Goal: Task Accomplishment & Management: Manage account settings

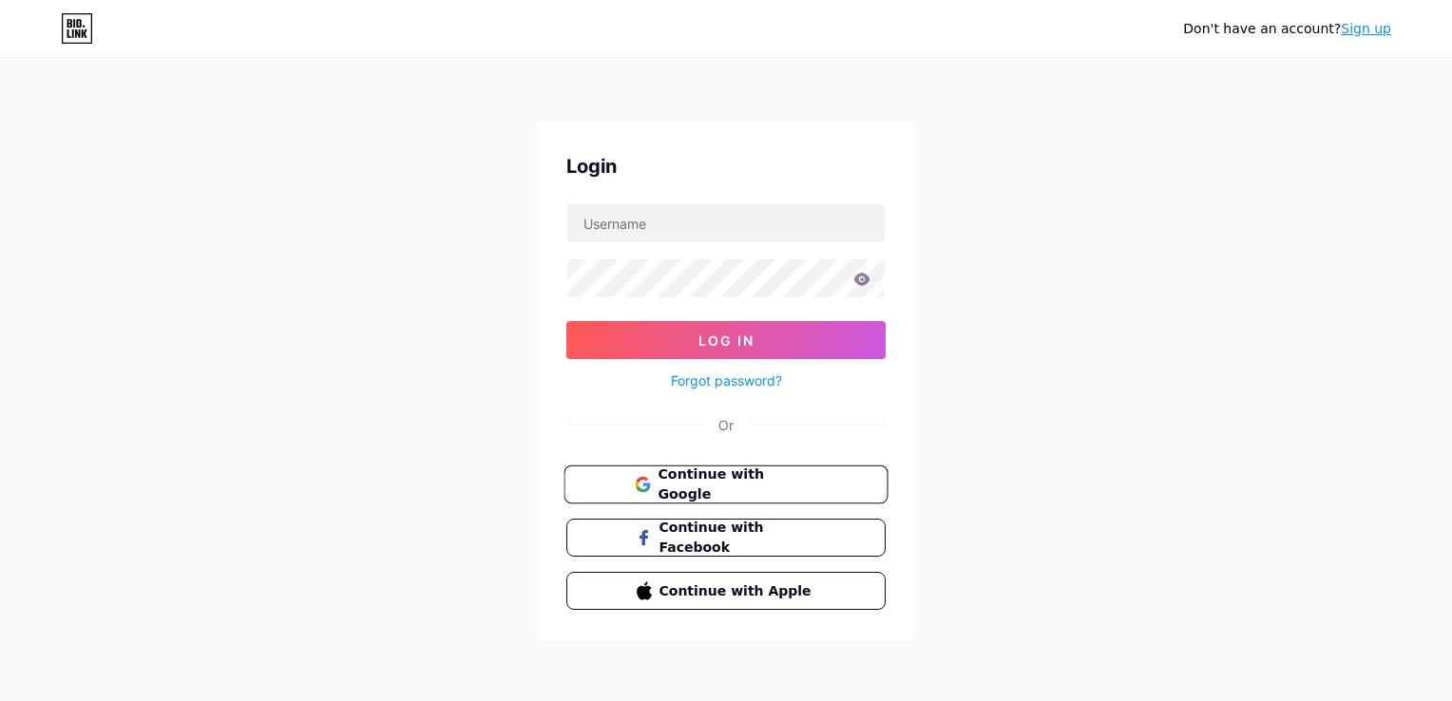
click at [768, 477] on span "Continue with Google" at bounding box center [737, 485] width 159 height 41
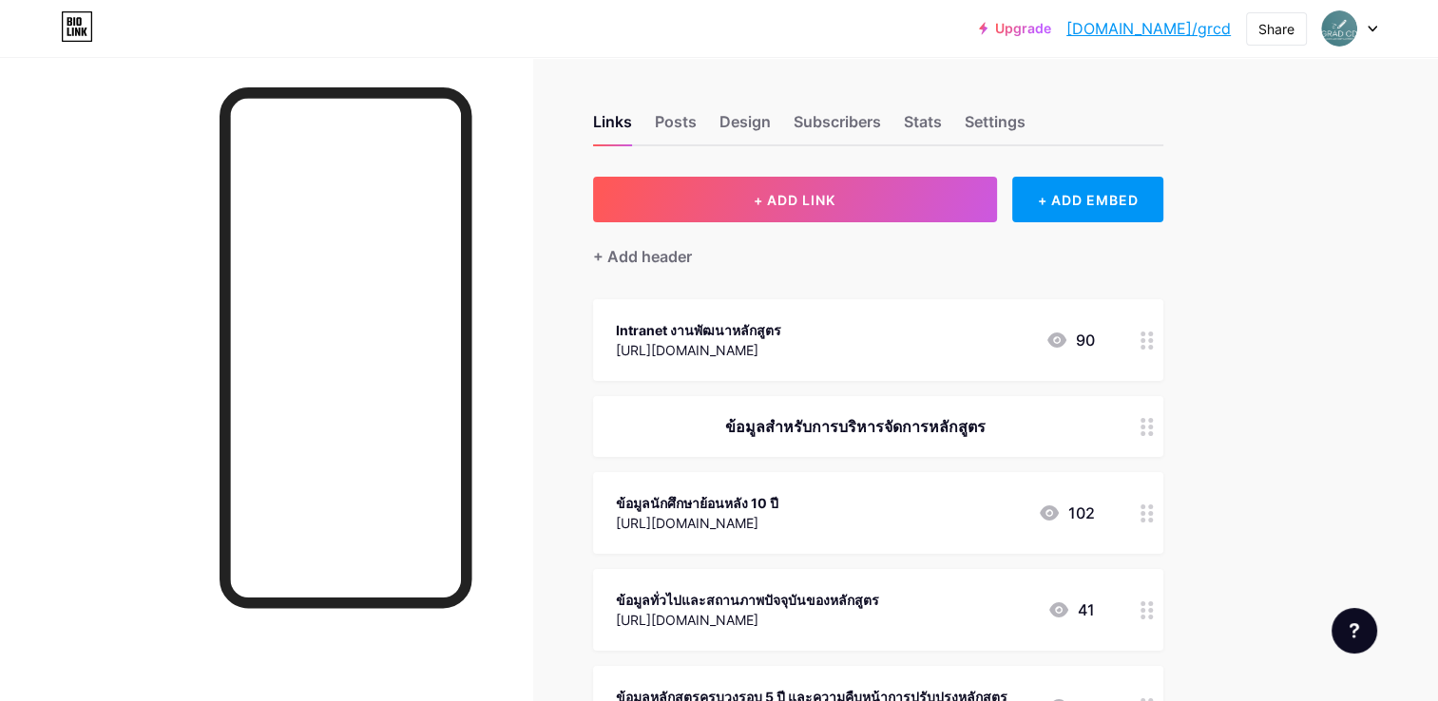
click at [841, 326] on div "Intranet งานพัฒนาหลักสูตร [URL][DOMAIN_NAME] 90" at bounding box center [855, 340] width 479 height 44
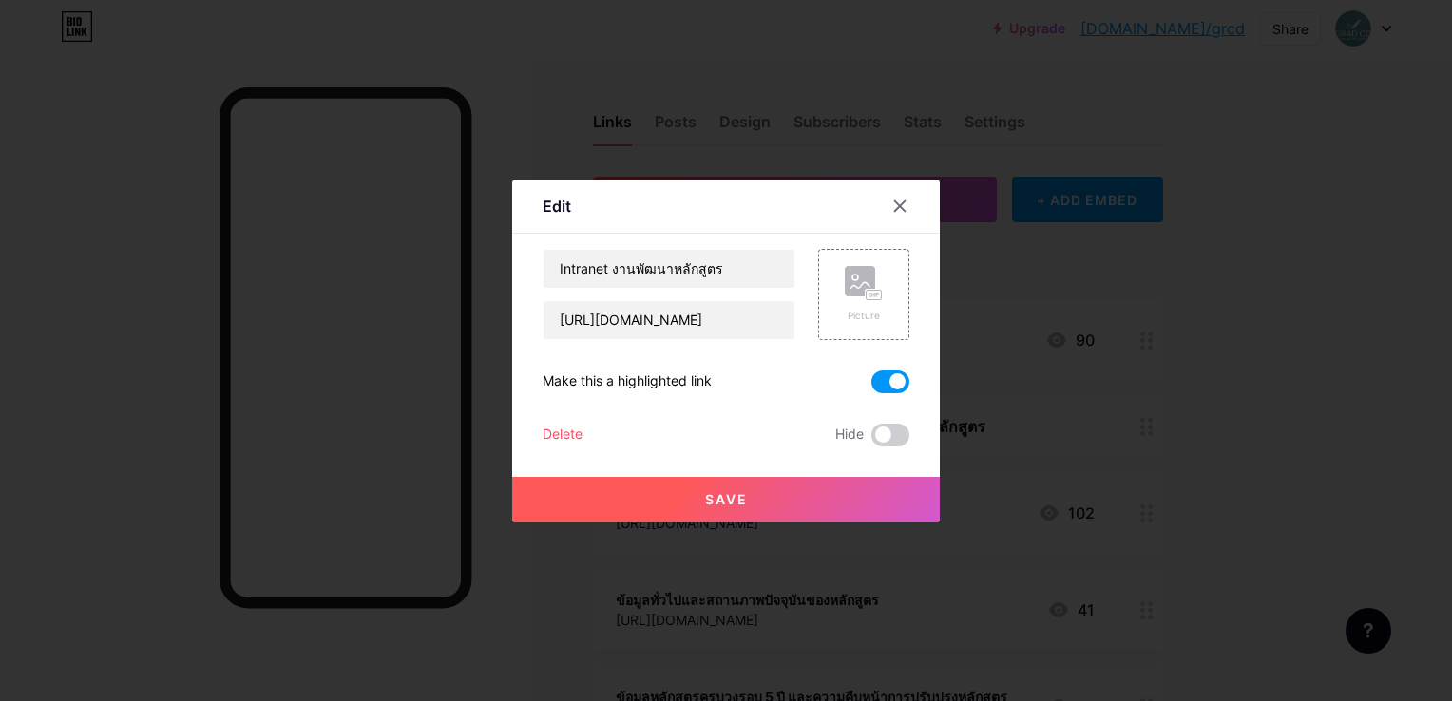
click at [1273, 295] on div at bounding box center [726, 350] width 1452 height 701
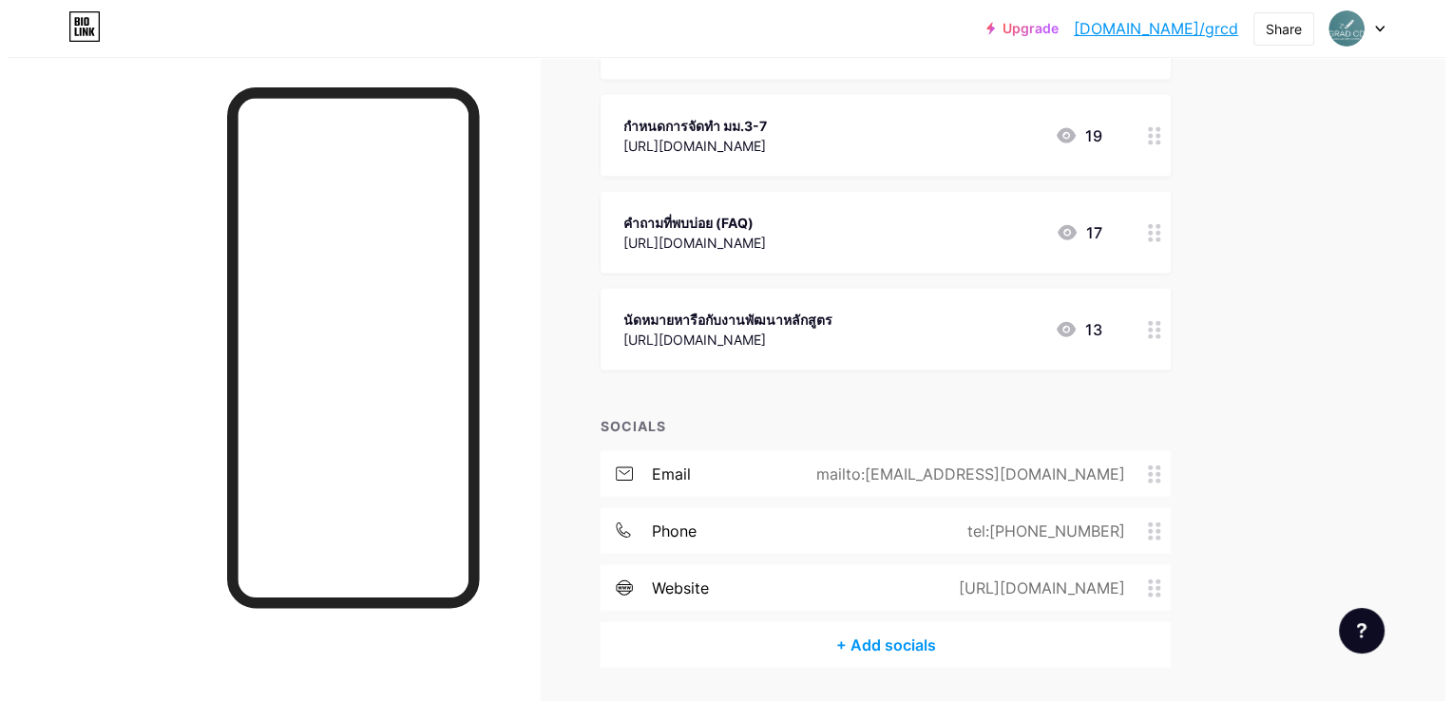
scroll to position [3863, 0]
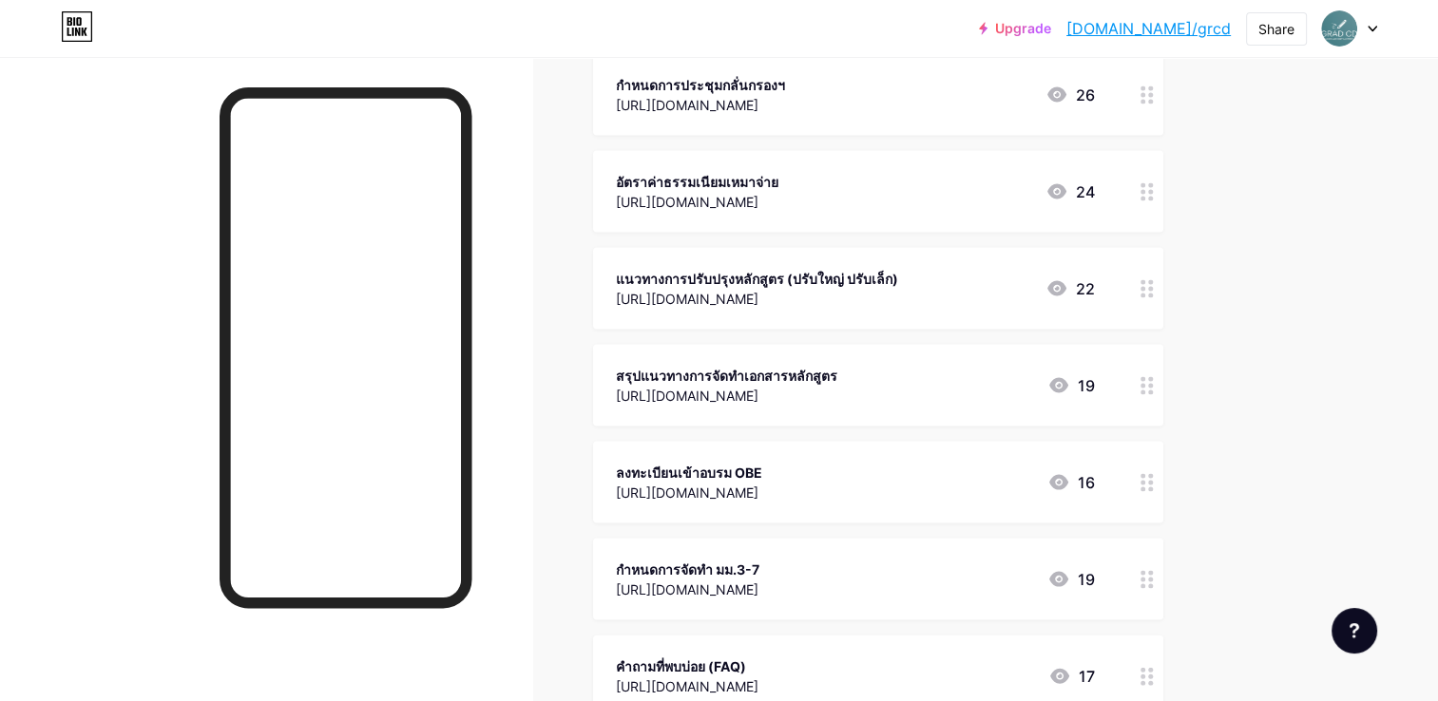
click at [753, 192] on div "[URL][DOMAIN_NAME]" at bounding box center [697, 202] width 163 height 20
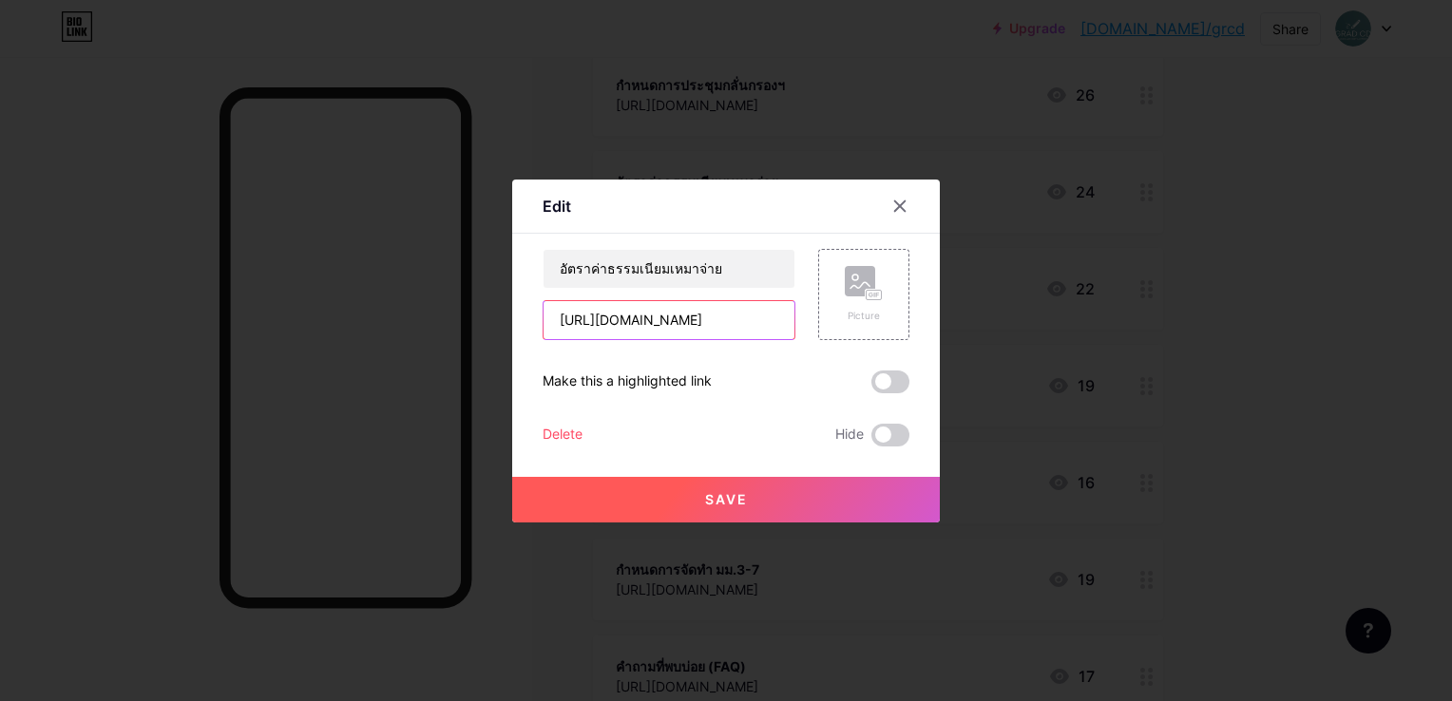
click at [665, 309] on input "[URL][DOMAIN_NAME]" at bounding box center [669, 320] width 251 height 38
paste input "[DOMAIN_NAME][URL]"
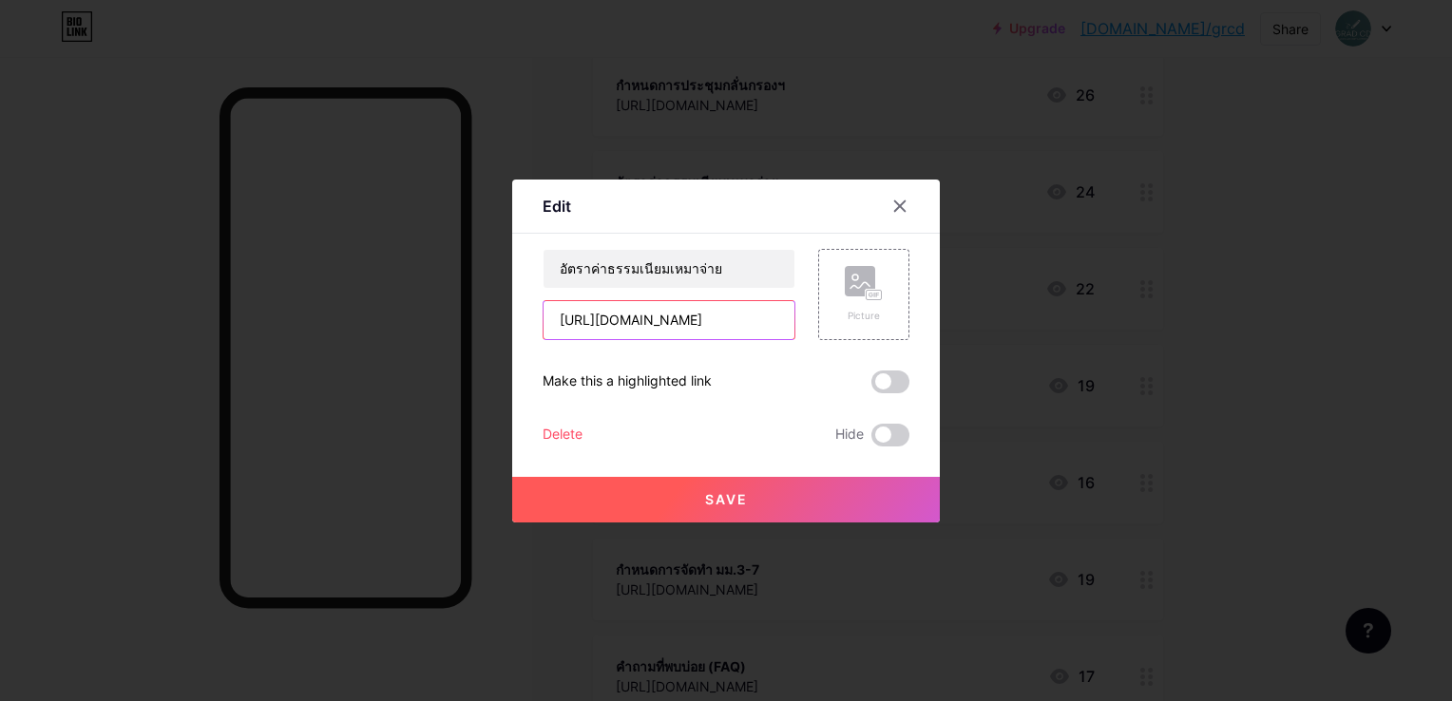
type input "[URL][DOMAIN_NAME]"
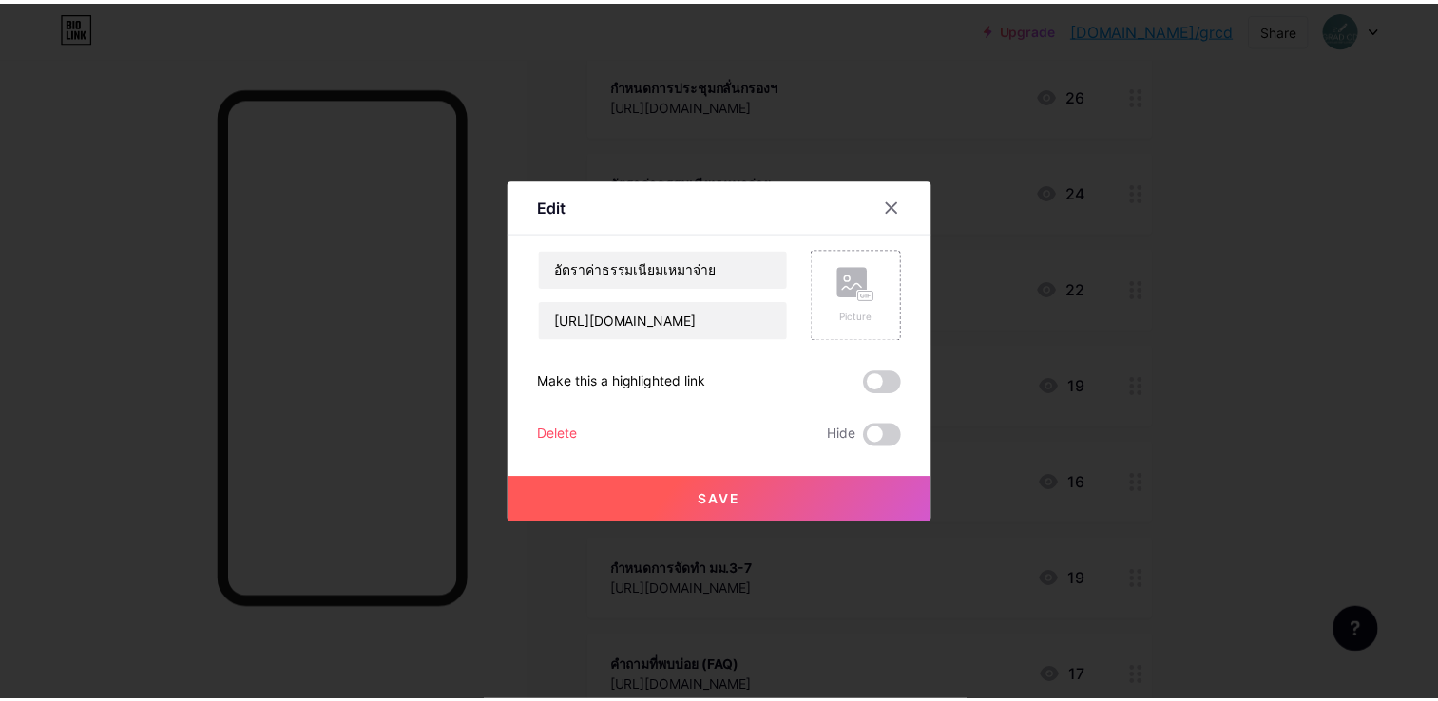
scroll to position [0, 0]
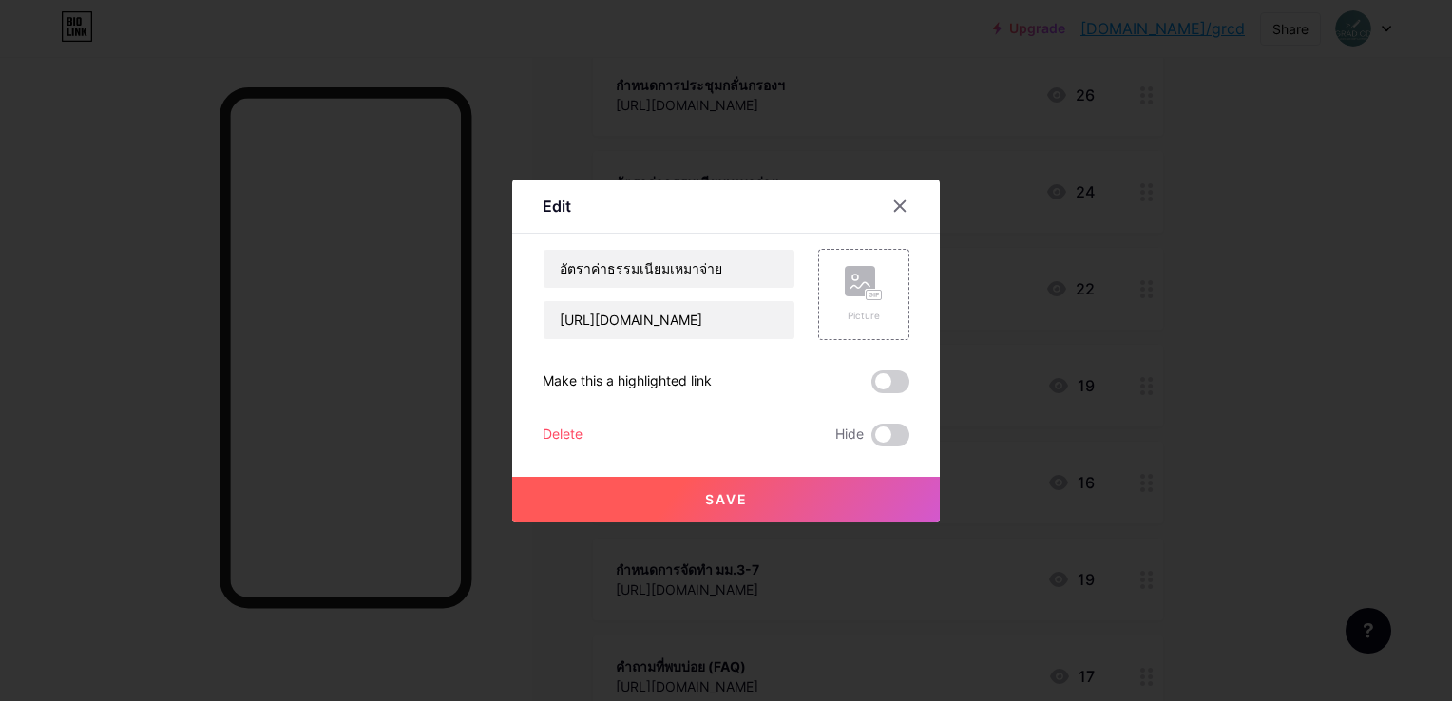
click at [706, 511] on button "Save" at bounding box center [726, 500] width 428 height 46
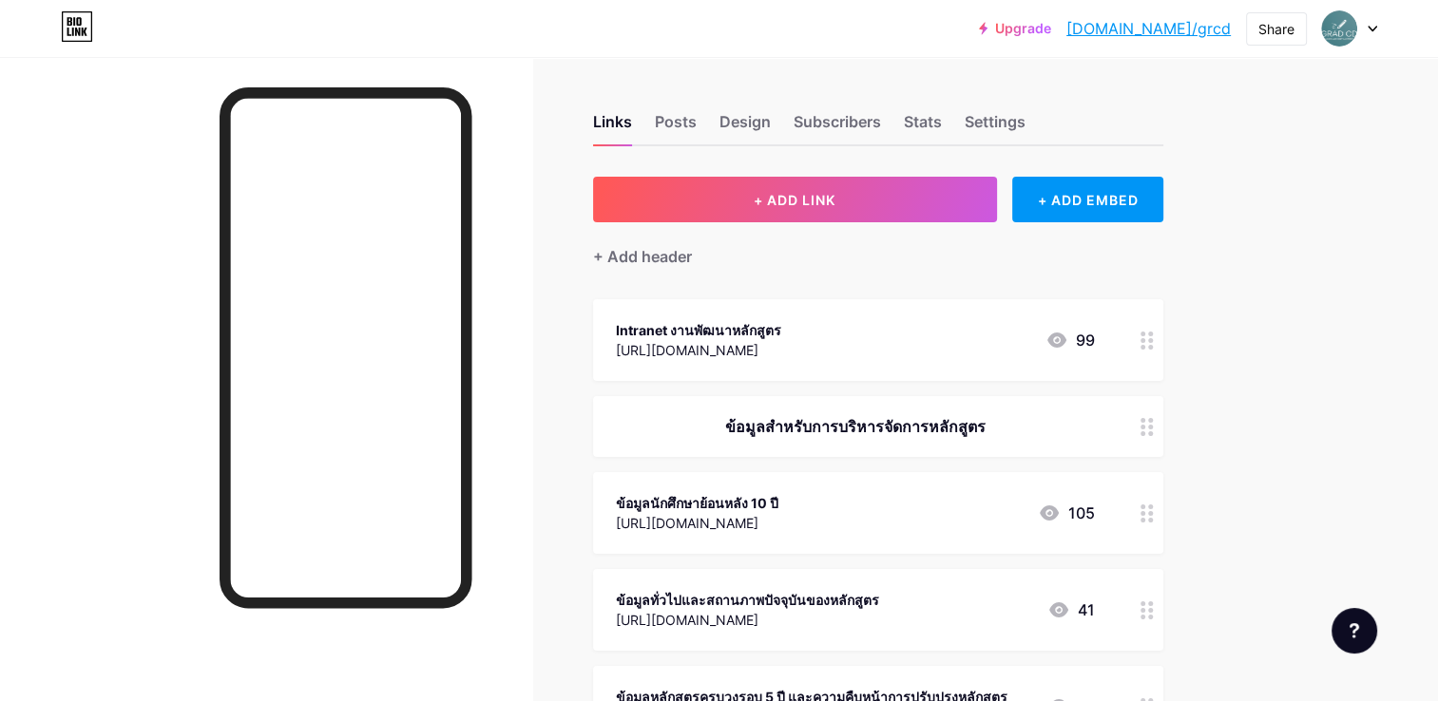
click at [882, 344] on div "Intranet งานพัฒนาหลักสูตร [URL][DOMAIN_NAME] 99" at bounding box center [855, 340] width 479 height 44
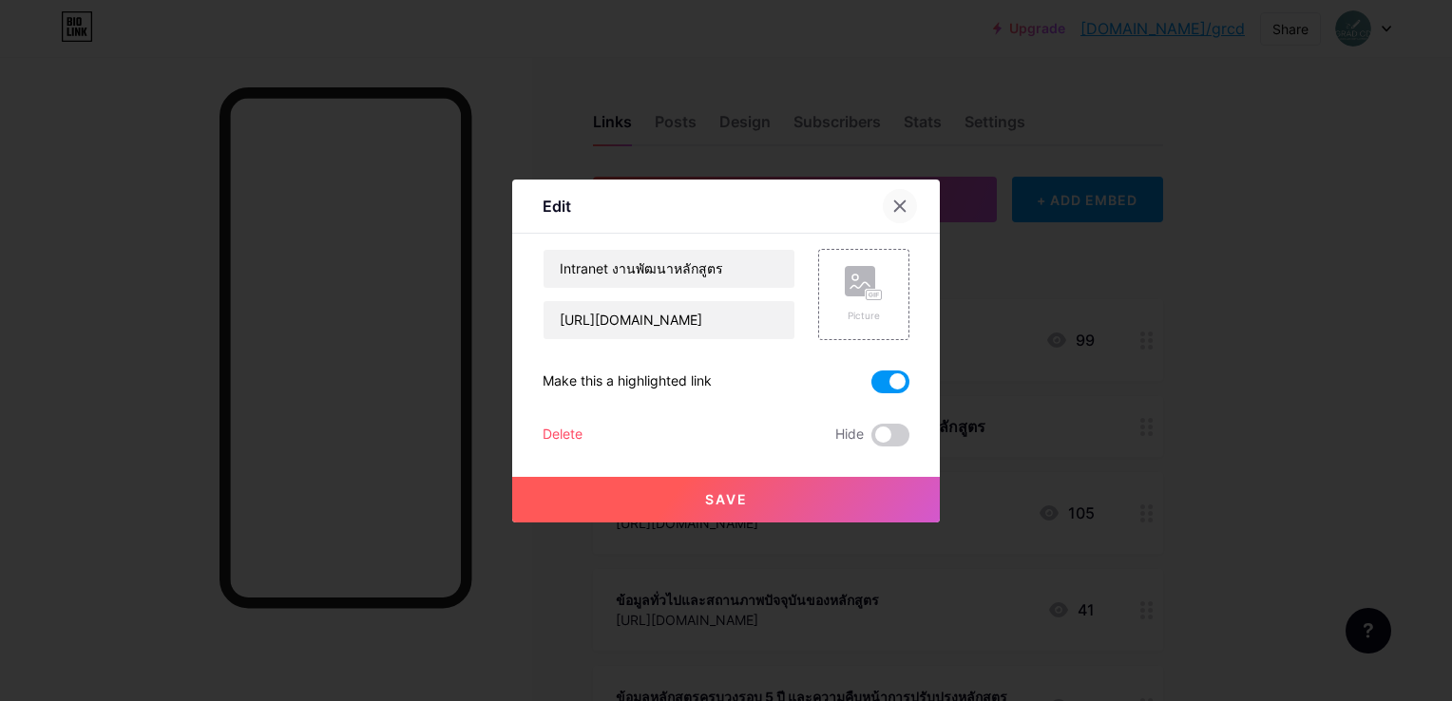
click at [912, 201] on div at bounding box center [900, 206] width 34 height 34
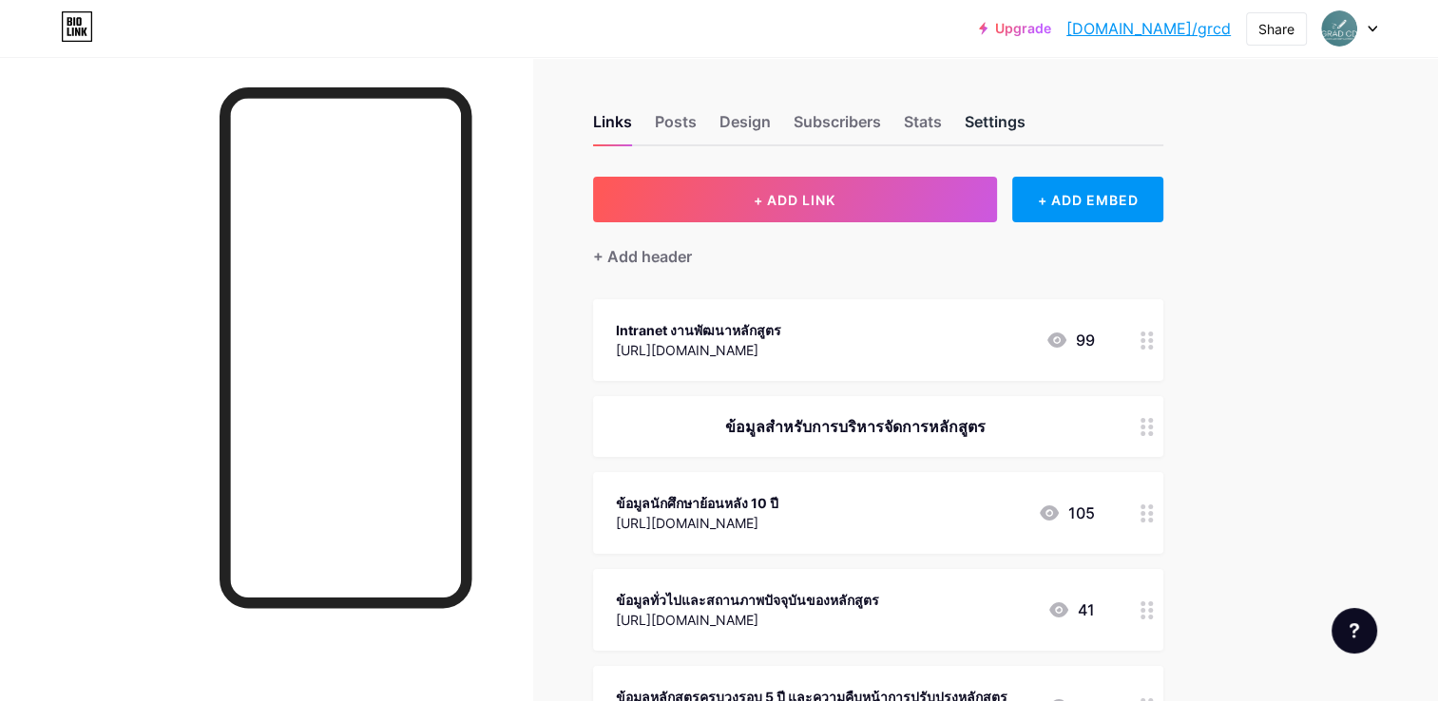
click at [995, 131] on div "Settings" at bounding box center [995, 127] width 61 height 34
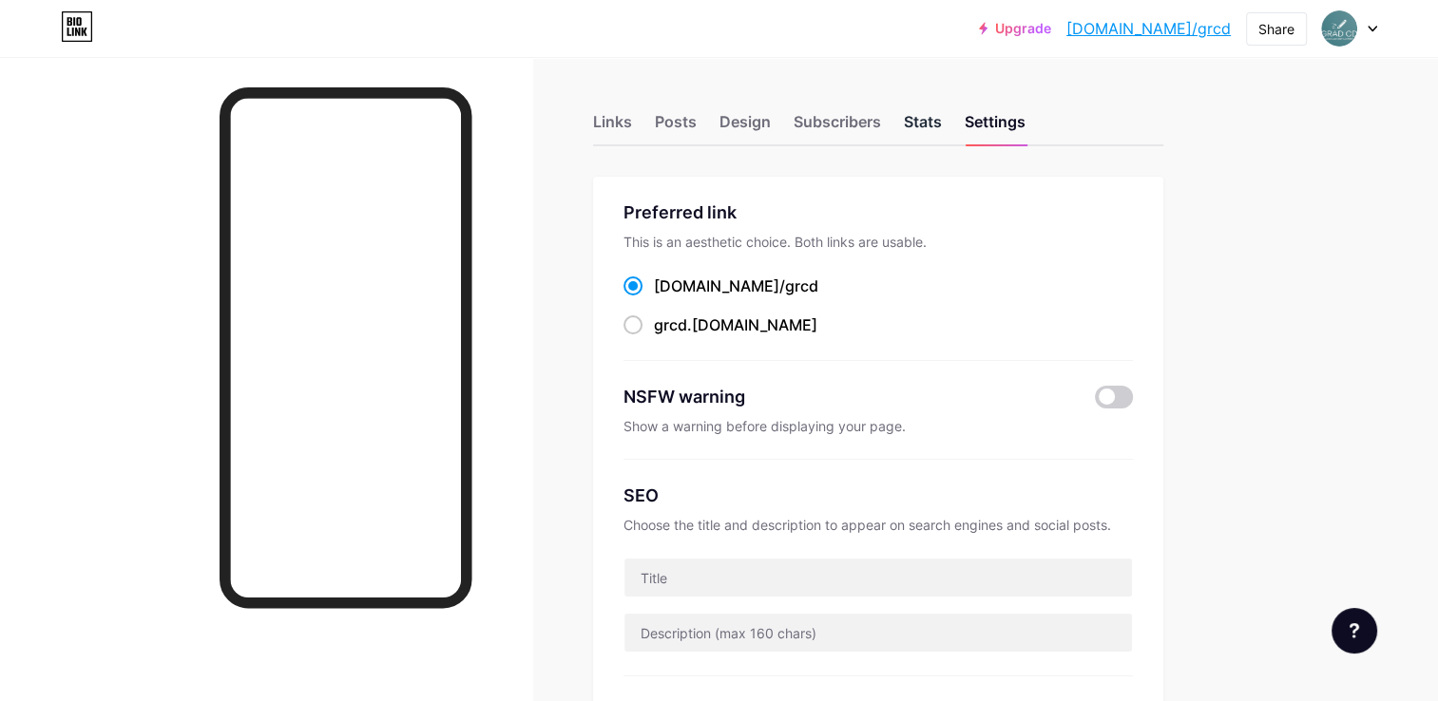
click at [912, 116] on div "Stats" at bounding box center [923, 127] width 38 height 34
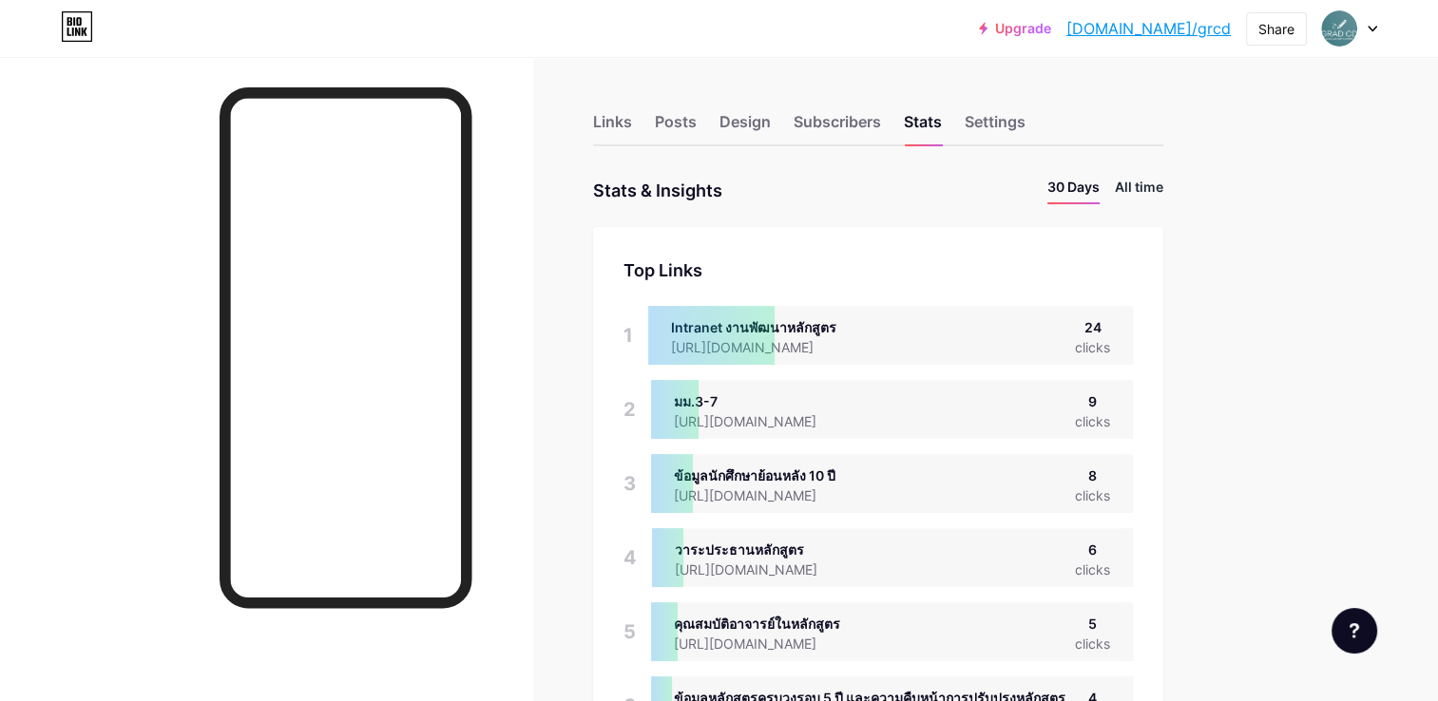
click at [1144, 195] on li "All time" at bounding box center [1139, 191] width 48 height 28
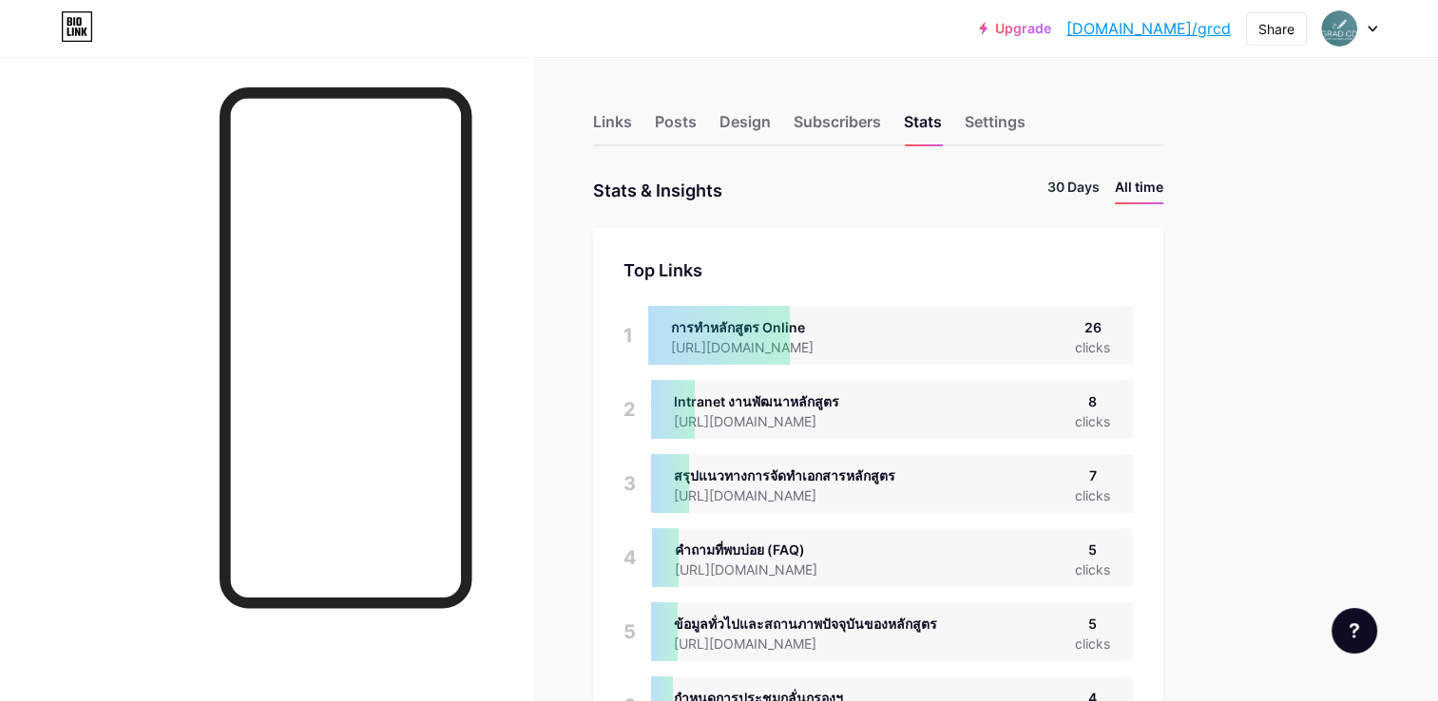
click at [1072, 186] on li "30 Days" at bounding box center [1073, 191] width 52 height 28
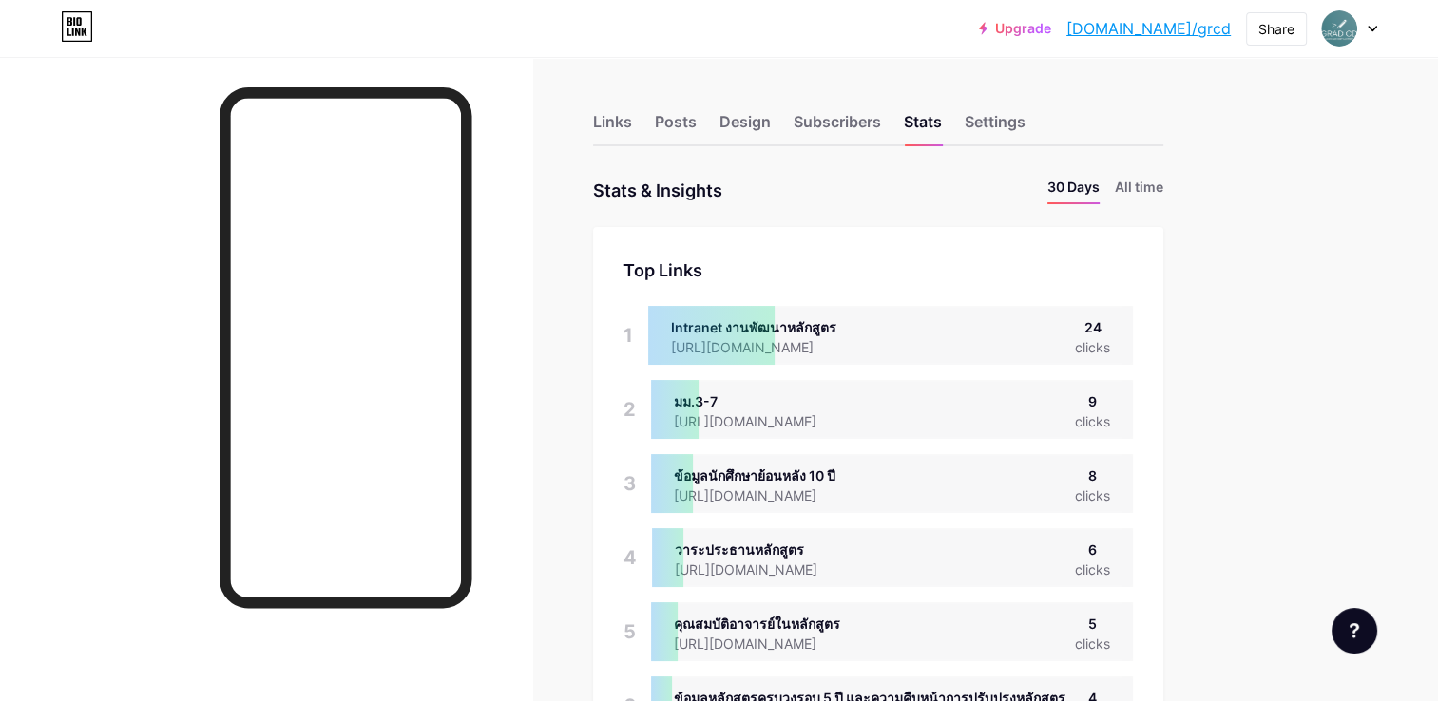
scroll to position [701, 1437]
click at [813, 134] on div "Subscribers" at bounding box center [837, 127] width 87 height 34
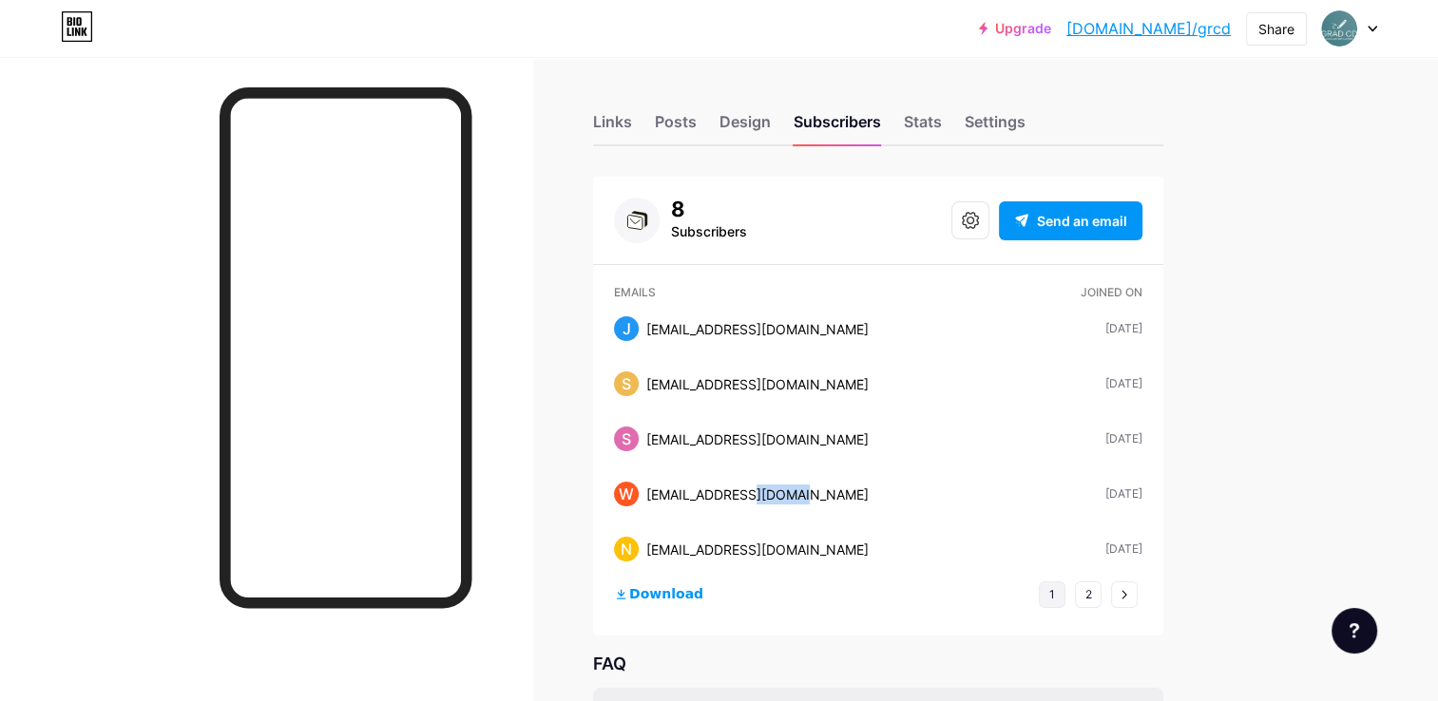
drag, startPoint x: 762, startPoint y: 494, endPoint x: 806, endPoint y: 494, distance: 43.7
click at [806, 494] on div "wantanaphon_m@kpru.ac.th" at bounding box center [757, 495] width 222 height 20
drag, startPoint x: 806, startPoint y: 494, endPoint x: 773, endPoint y: 510, distance: 37.0
click at [773, 510] on div "W wantanaphon_m@kpru.ac.th May 02, 2025 May 02, 2025" at bounding box center [878, 494] width 528 height 55
click at [775, 493] on div "wantanaphon_m@kpru.ac.th" at bounding box center [757, 495] width 222 height 20
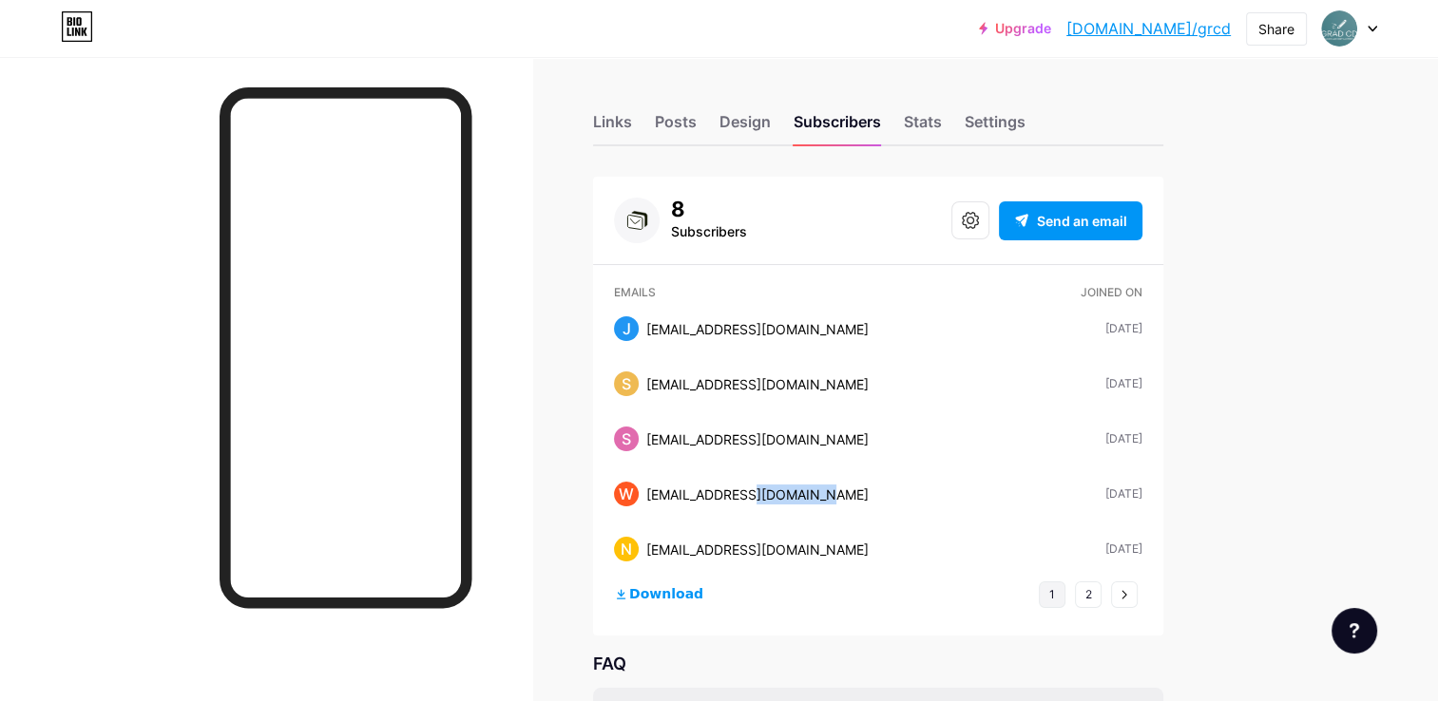
drag, startPoint x: 762, startPoint y: 496, endPoint x: 832, endPoint y: 500, distance: 70.4
click at [832, 500] on div "W wantanaphon_m@kpru.ac.th May 02, 2025 May 02, 2025" at bounding box center [878, 494] width 528 height 55
drag, startPoint x: 832, startPoint y: 500, endPoint x: 760, endPoint y: 514, distance: 73.6
click at [765, 514] on div "W wantanaphon_m@kpru.ac.th May 02, 2025 May 02, 2025" at bounding box center [878, 494] width 528 height 55
drag, startPoint x: 868, startPoint y: 500, endPoint x: 832, endPoint y: 496, distance: 35.4
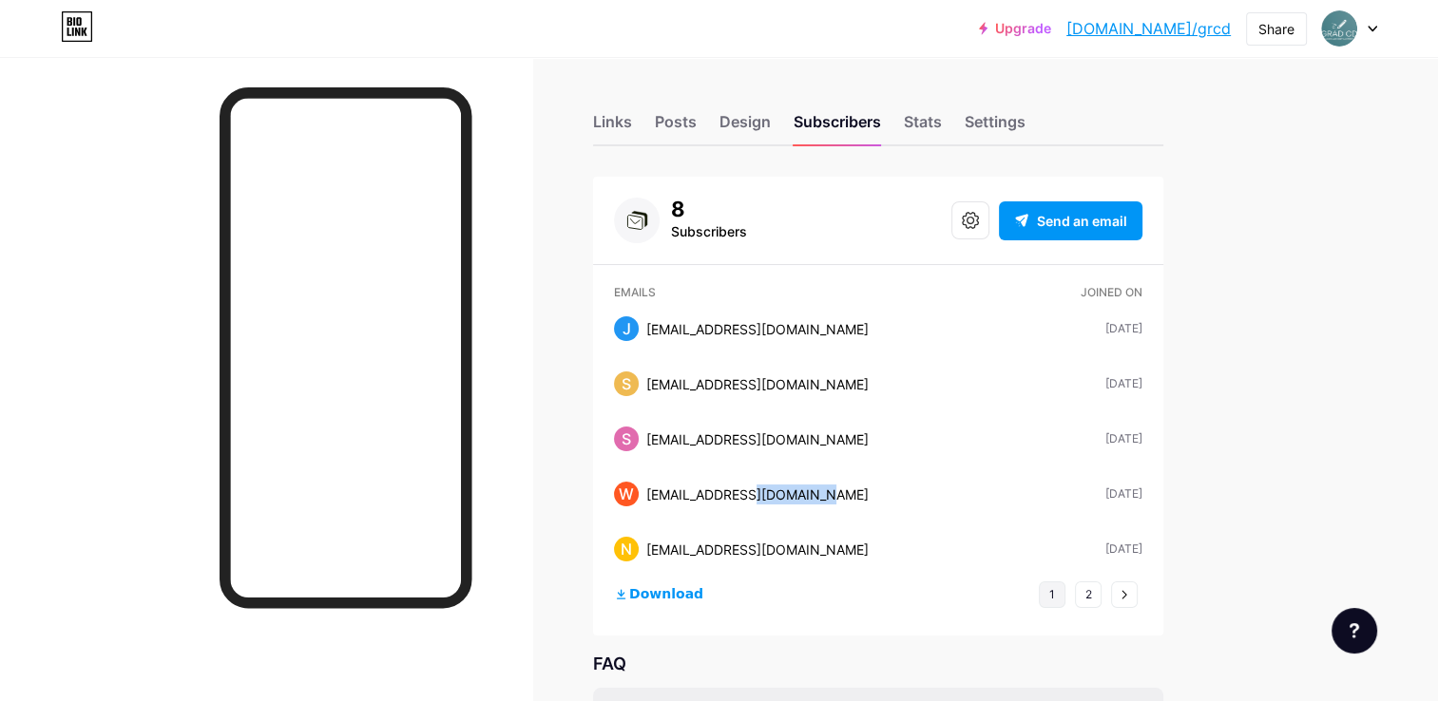
click at [868, 500] on div "W wantanaphon_m@kpru.ac.th May 02, 2025 May 02, 2025" at bounding box center [878, 494] width 528 height 55
click at [797, 501] on div "wantanaphon_m@kpru.ac.th" at bounding box center [757, 495] width 222 height 20
drag, startPoint x: 763, startPoint y: 493, endPoint x: 824, endPoint y: 498, distance: 61.0
click at [824, 498] on div "wantanaphon_m@kpru.ac.th" at bounding box center [757, 495] width 222 height 20
click at [627, 133] on div "Links" at bounding box center [612, 127] width 39 height 34
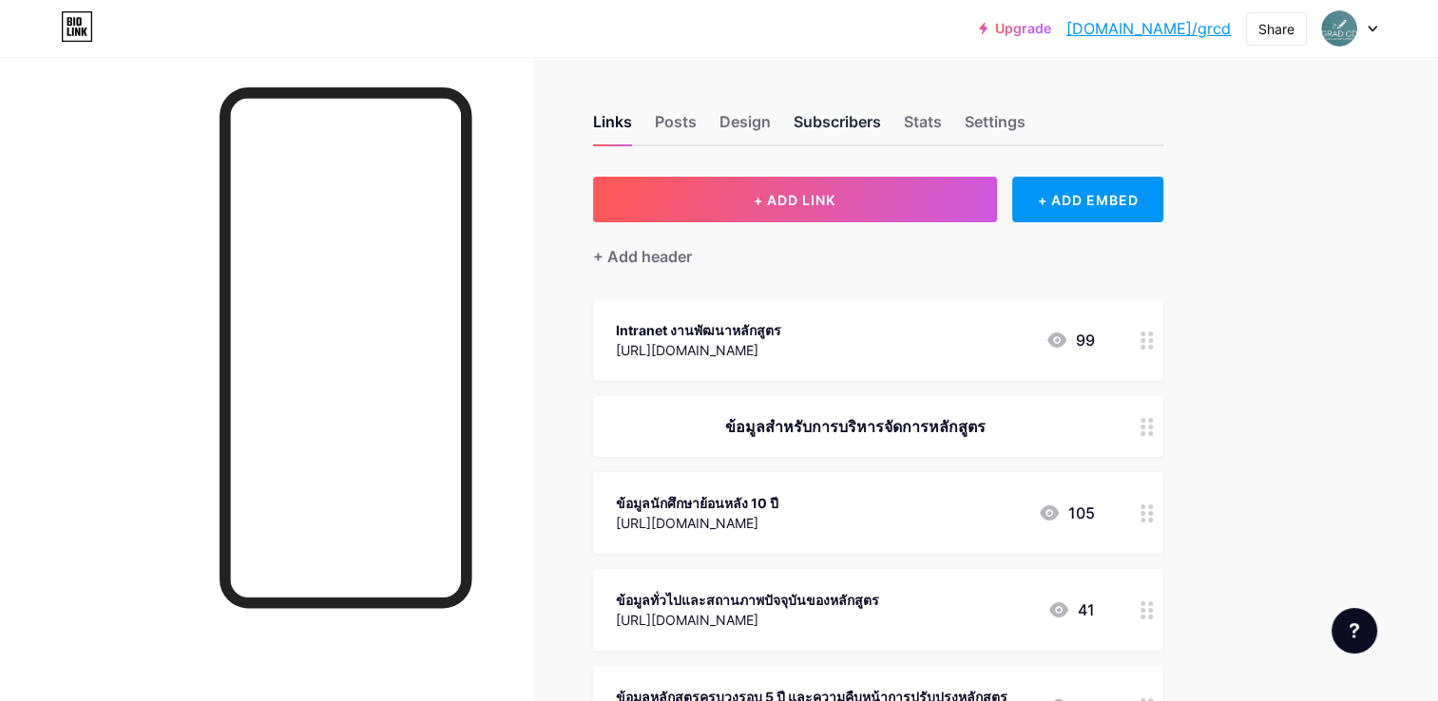
click at [842, 135] on div "Subscribers" at bounding box center [837, 127] width 87 height 34
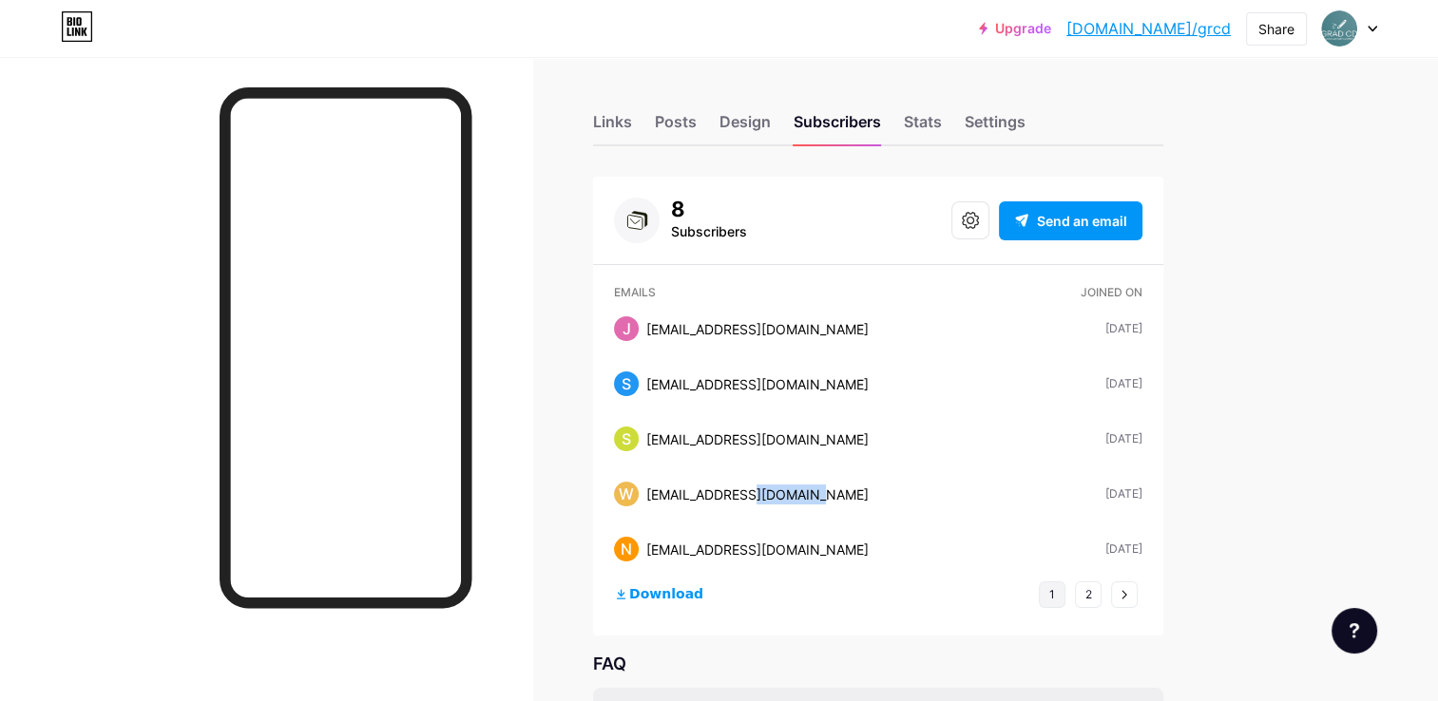
drag, startPoint x: 759, startPoint y: 498, endPoint x: 820, endPoint y: 499, distance: 60.8
click at [820, 499] on div "wantanaphon_m@kpru.ac.th" at bounding box center [757, 495] width 222 height 20
drag, startPoint x: 820, startPoint y: 499, endPoint x: 760, endPoint y: 491, distance: 60.4
click at [760, 491] on div "W wantanaphon_m@kpru.ac.th May 02, 2025 May 02, 2025" at bounding box center [878, 494] width 528 height 55
drag, startPoint x: 764, startPoint y: 492, endPoint x: 970, endPoint y: 604, distance: 234.7
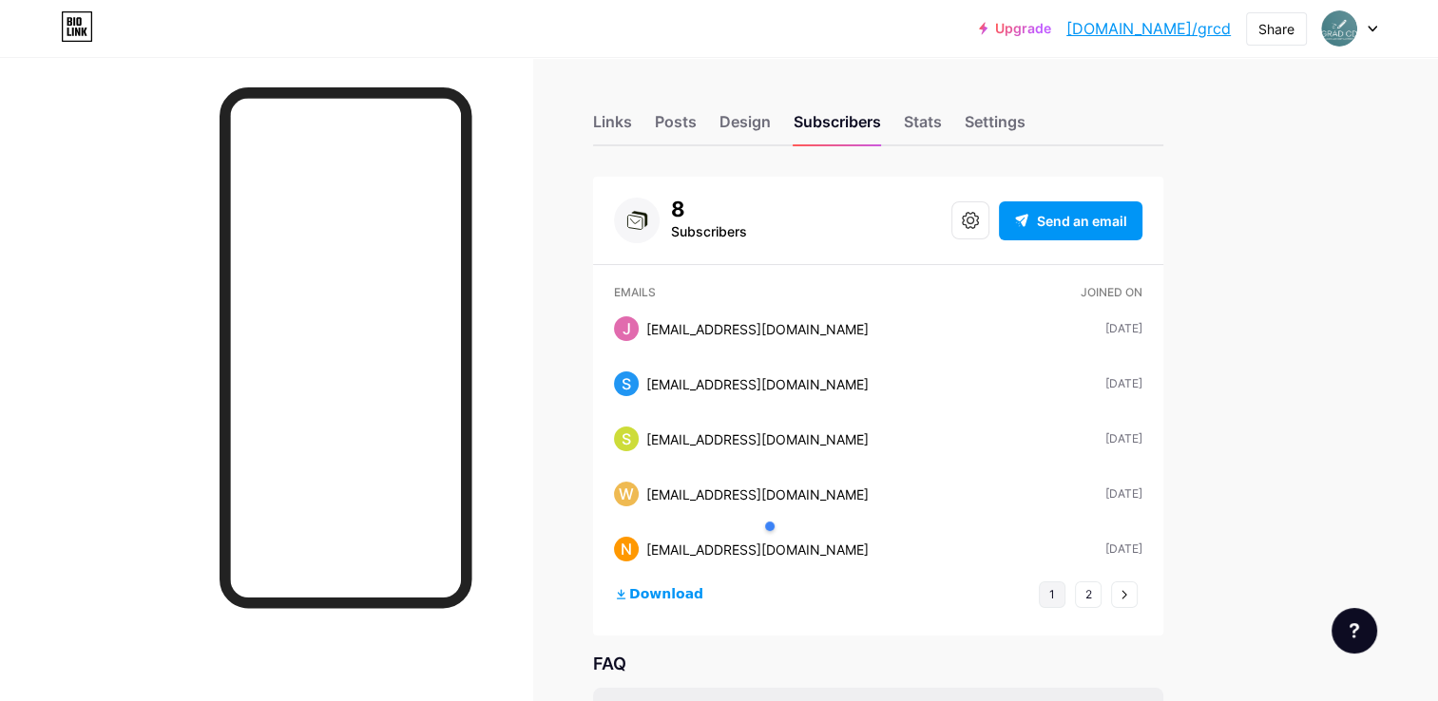
click at [970, 604] on div "Download 1 2" at bounding box center [878, 606] width 528 height 59
click at [920, 120] on div "Stats" at bounding box center [923, 127] width 38 height 34
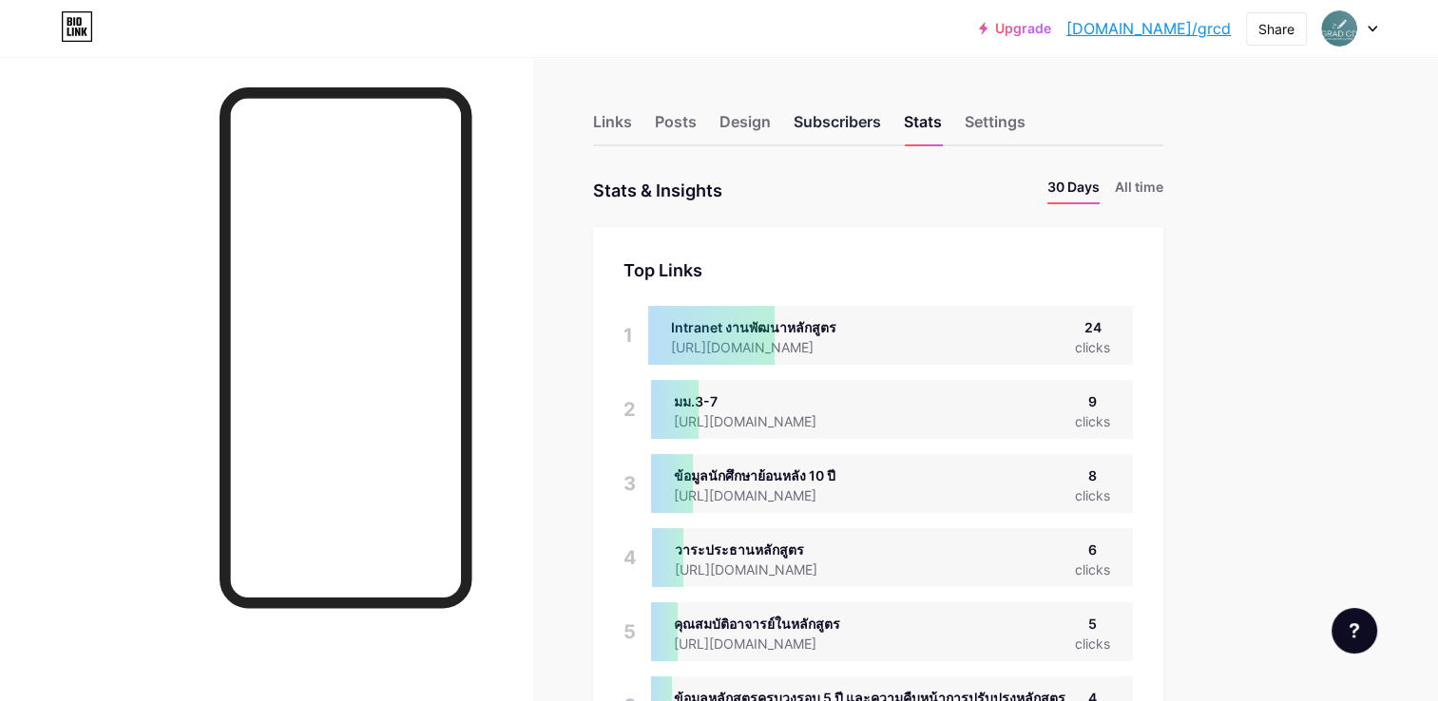
click at [850, 126] on div "Subscribers" at bounding box center [837, 127] width 87 height 34
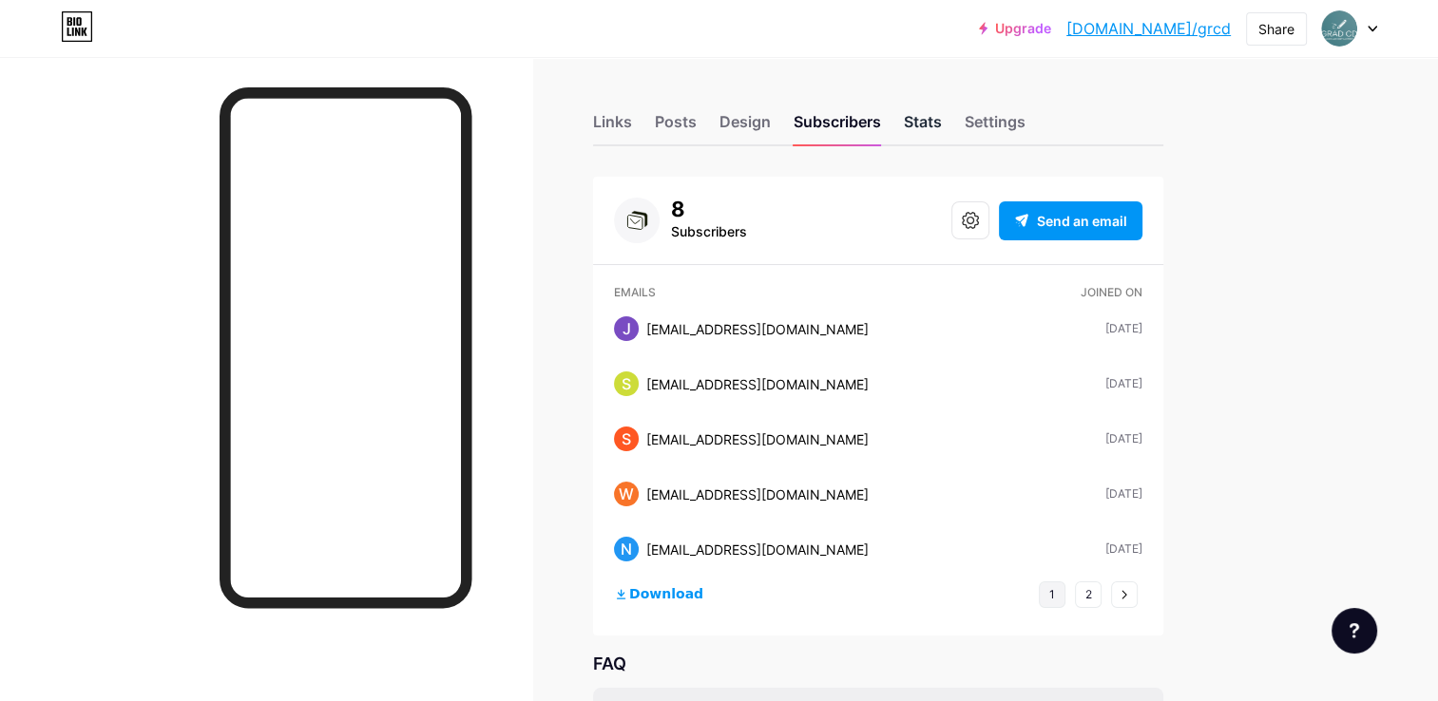
click at [923, 120] on div "Stats" at bounding box center [923, 127] width 38 height 34
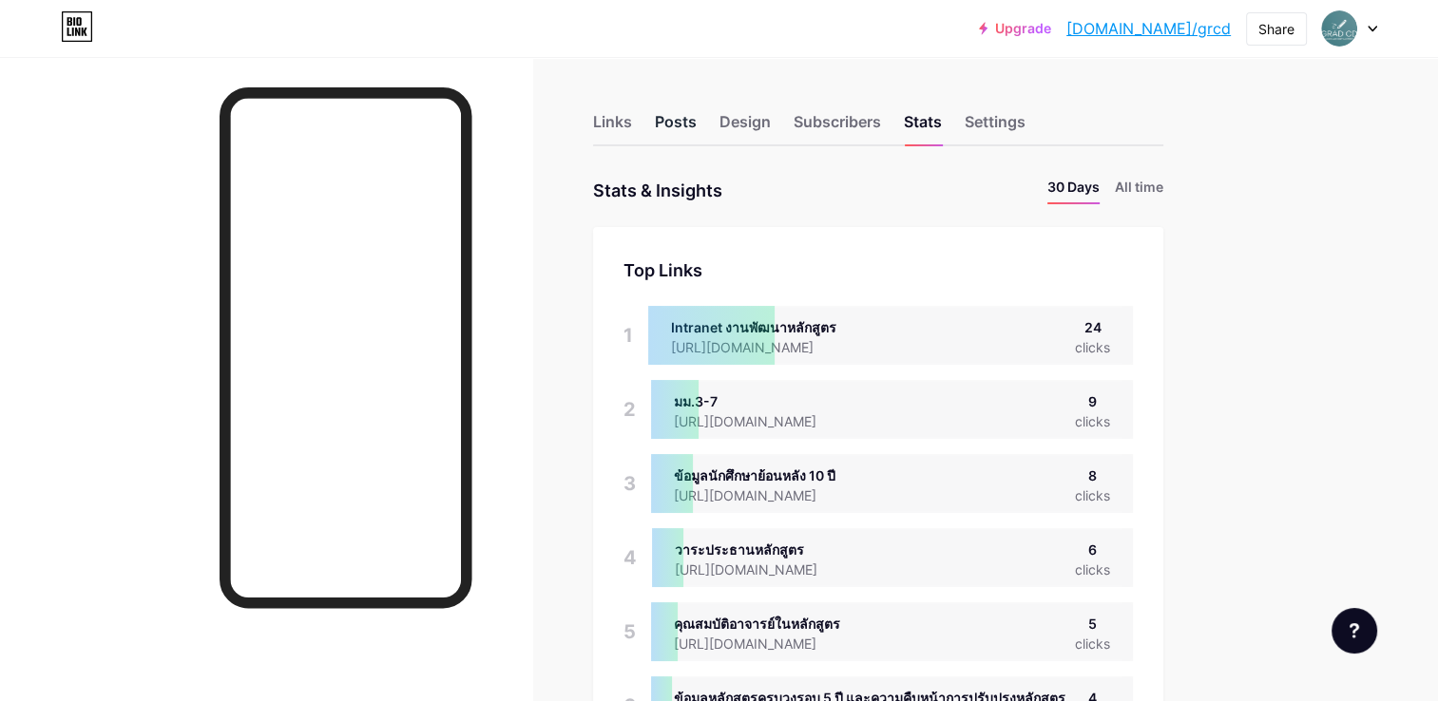
click at [662, 117] on div "Posts" at bounding box center [676, 127] width 42 height 34
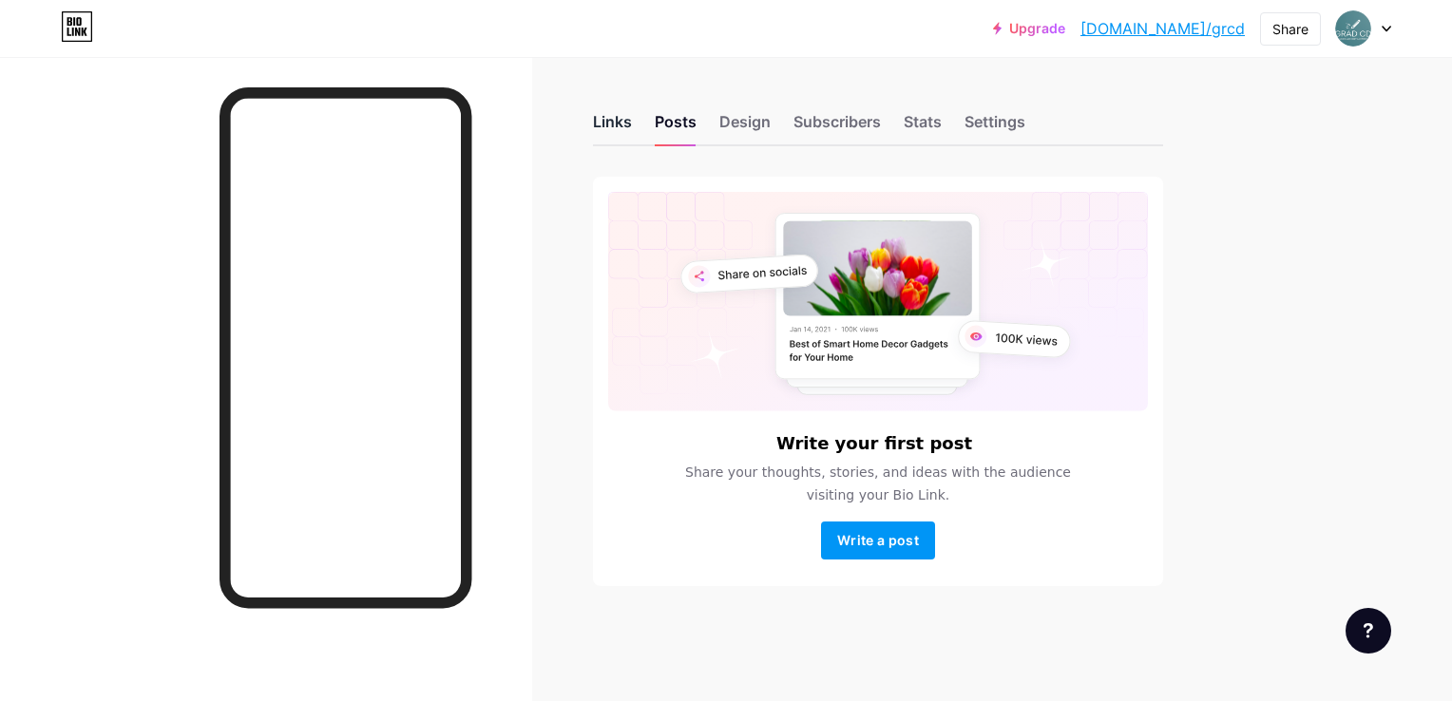
click at [620, 127] on div "Links" at bounding box center [612, 127] width 39 height 34
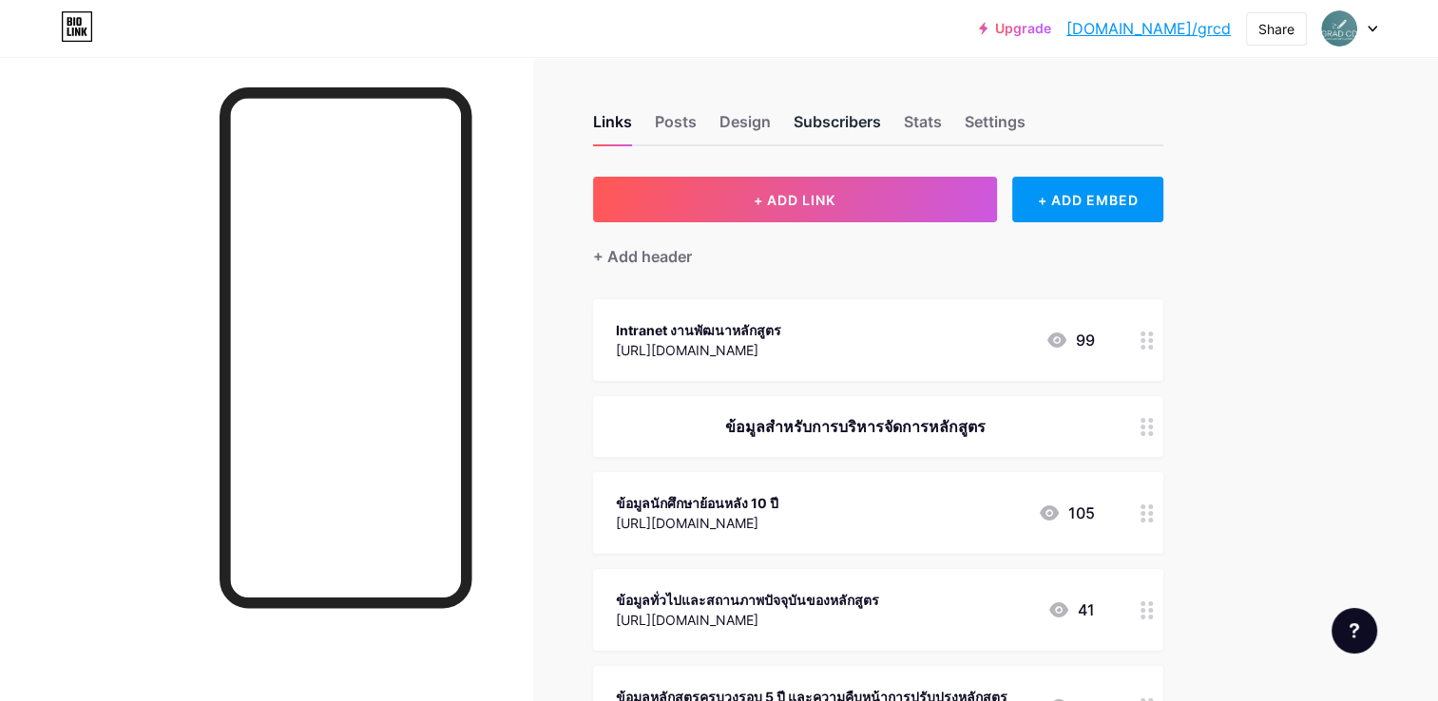
click at [817, 131] on div "Subscribers" at bounding box center [837, 127] width 87 height 34
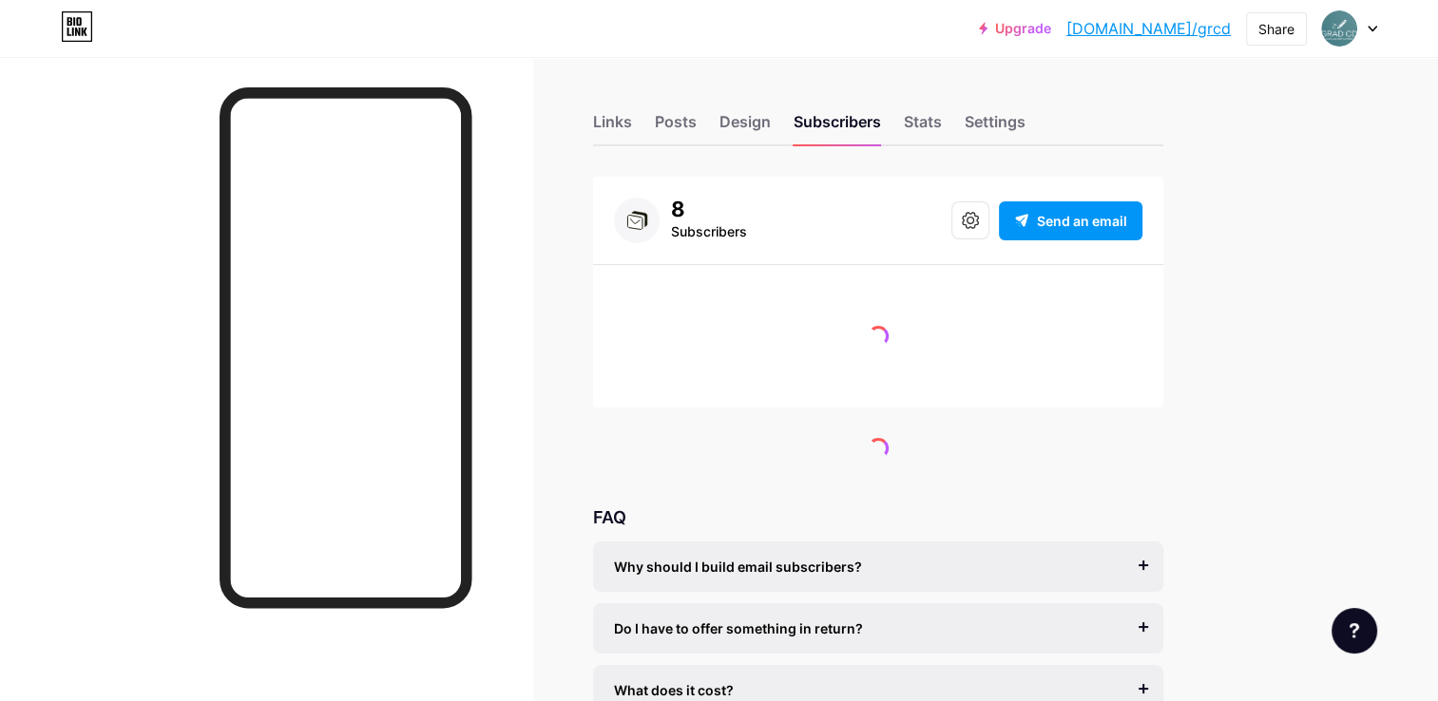
scroll to position [108, 0]
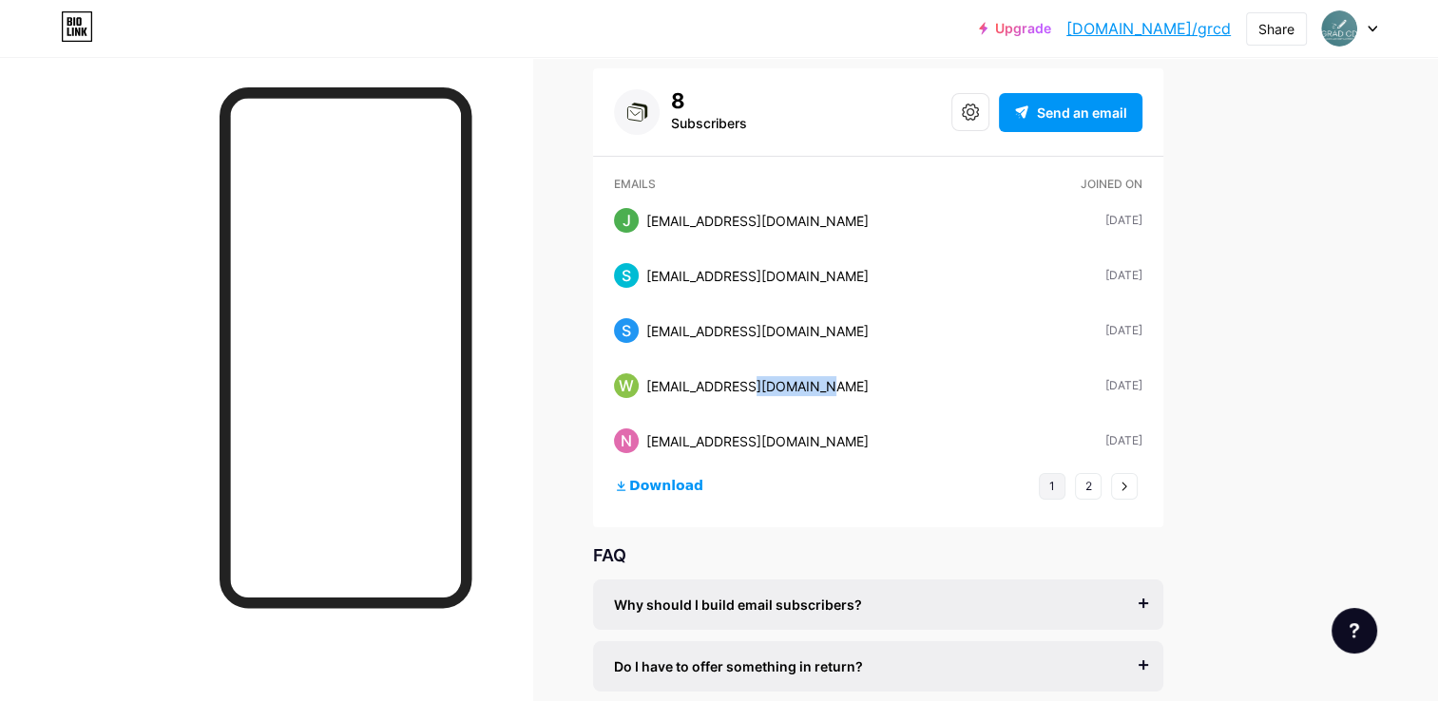
drag, startPoint x: 830, startPoint y: 384, endPoint x: 762, endPoint y: 390, distance: 67.7
click at [762, 390] on div "W wantanaphon_m@kpru.ac.th May 02, 2025 May 02, 2025" at bounding box center [878, 385] width 528 height 55
click at [1189, 230] on div "Links Posts Design Subscribers Stats Settings 8 Subscribers Send an email Email…" at bounding box center [621, 399] width 1243 height 900
